Goal: Information Seeking & Learning: Understand process/instructions

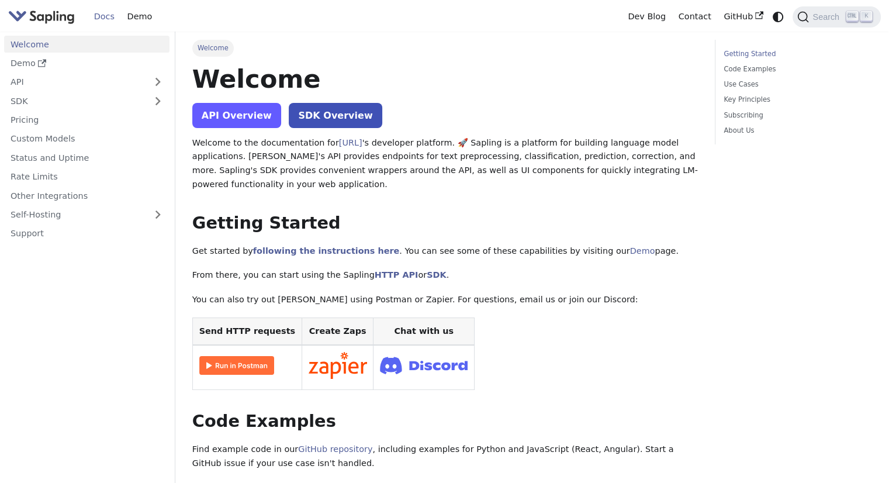
click at [263, 114] on link "API Overview" at bounding box center [236, 115] width 89 height 25
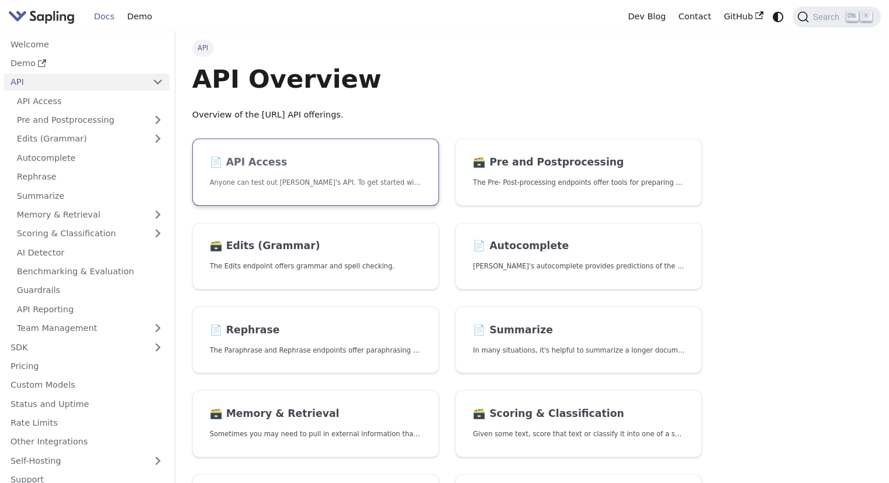
click at [273, 185] on p "Anyone can test out [PERSON_NAME]'s API. To get started with the API, simply:" at bounding box center [316, 182] width 212 height 11
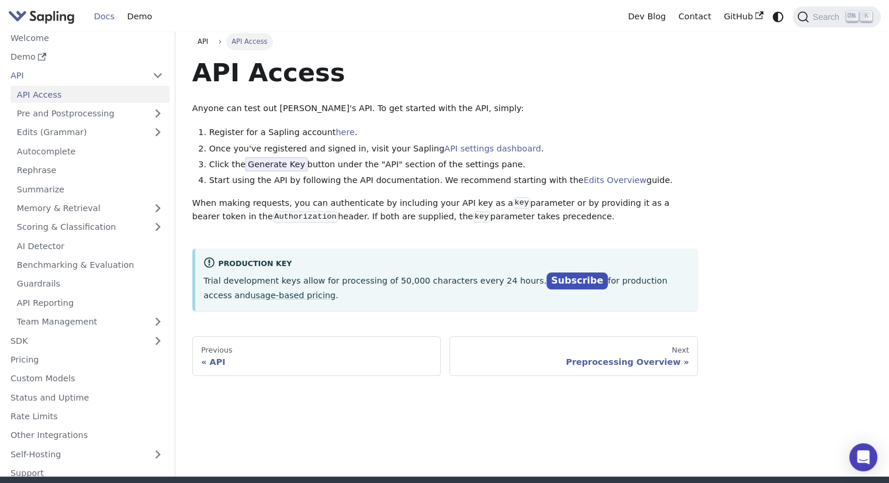
scroll to position [7, 0]
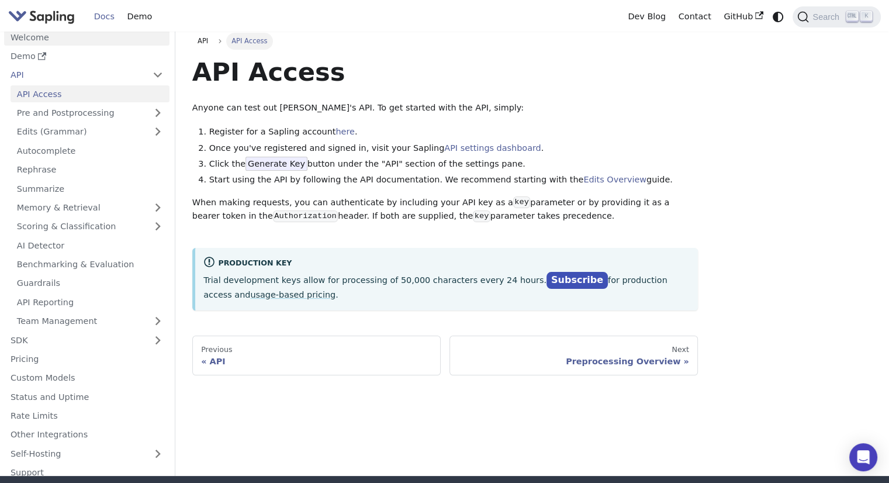
click at [26, 43] on link "Welcome" at bounding box center [86, 37] width 165 height 17
